Goal: Task Accomplishment & Management: Manage account settings

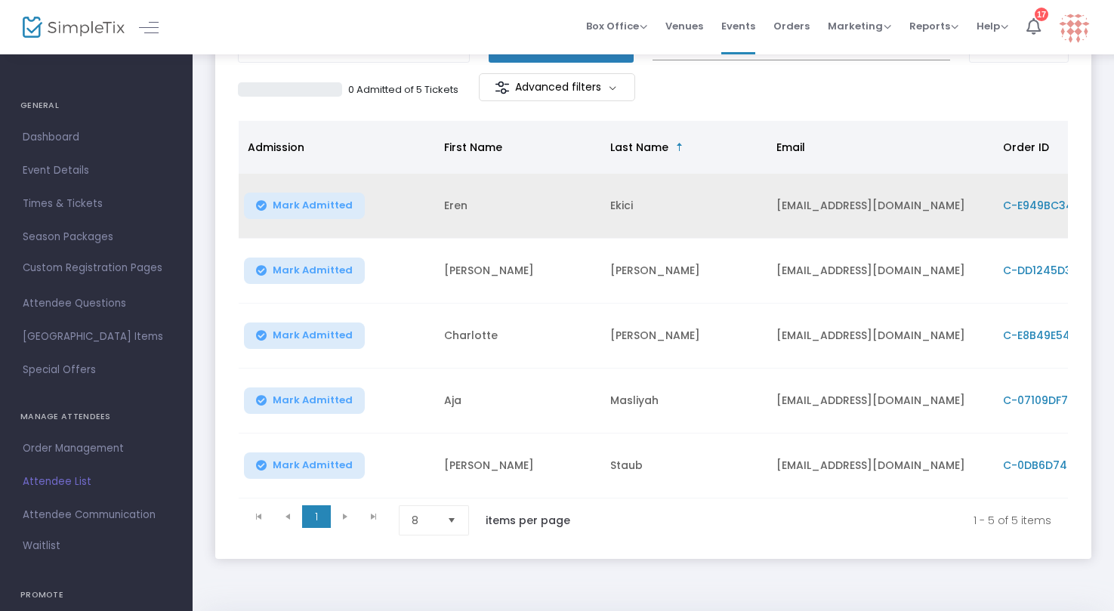
scroll to position [151, 0]
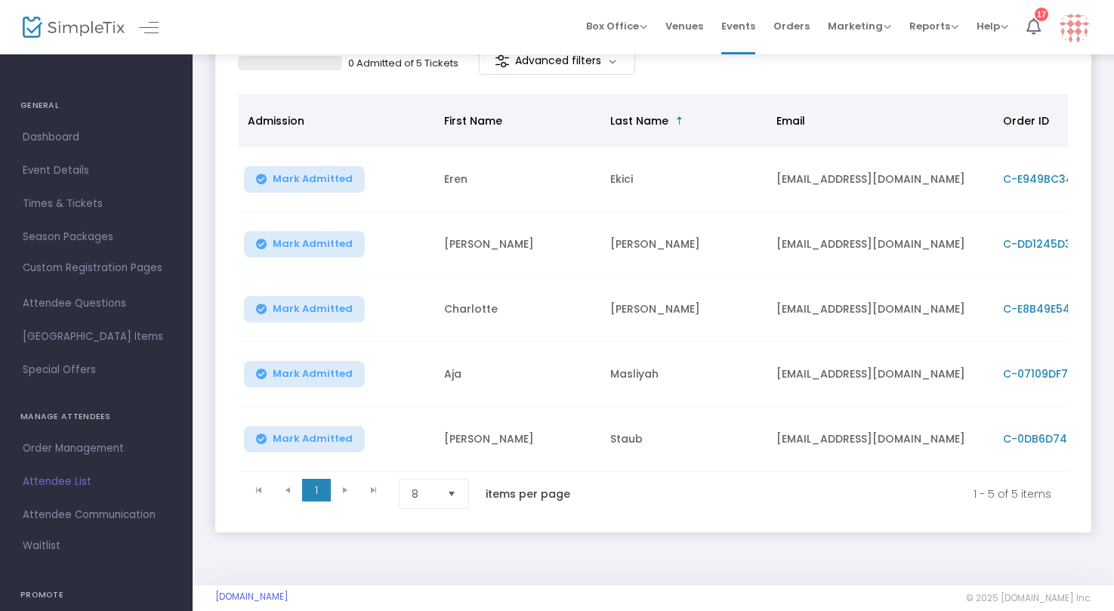
click at [102, 30] on img at bounding box center [74, 28] width 102 height 22
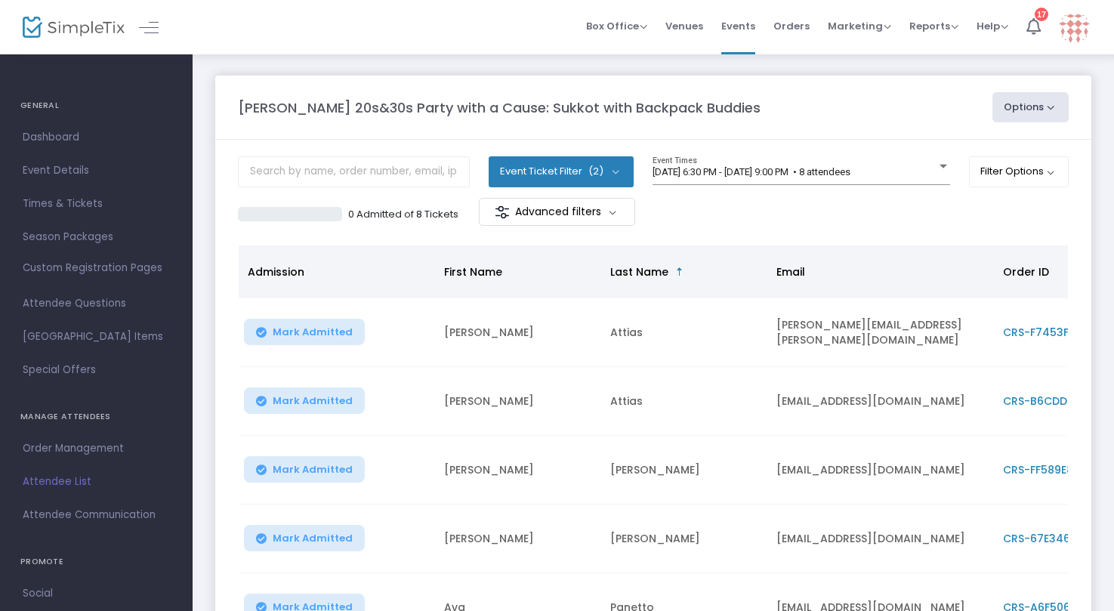
click at [1018, 67] on div "[PERSON_NAME] 20s&30s Party with a Cause: Sukkot with Backpack Buddies Options …" at bounding box center [654, 507] width 922 height 909
click at [107, 23] on img at bounding box center [74, 28] width 102 height 22
